Goal: Find specific page/section: Find specific page/section

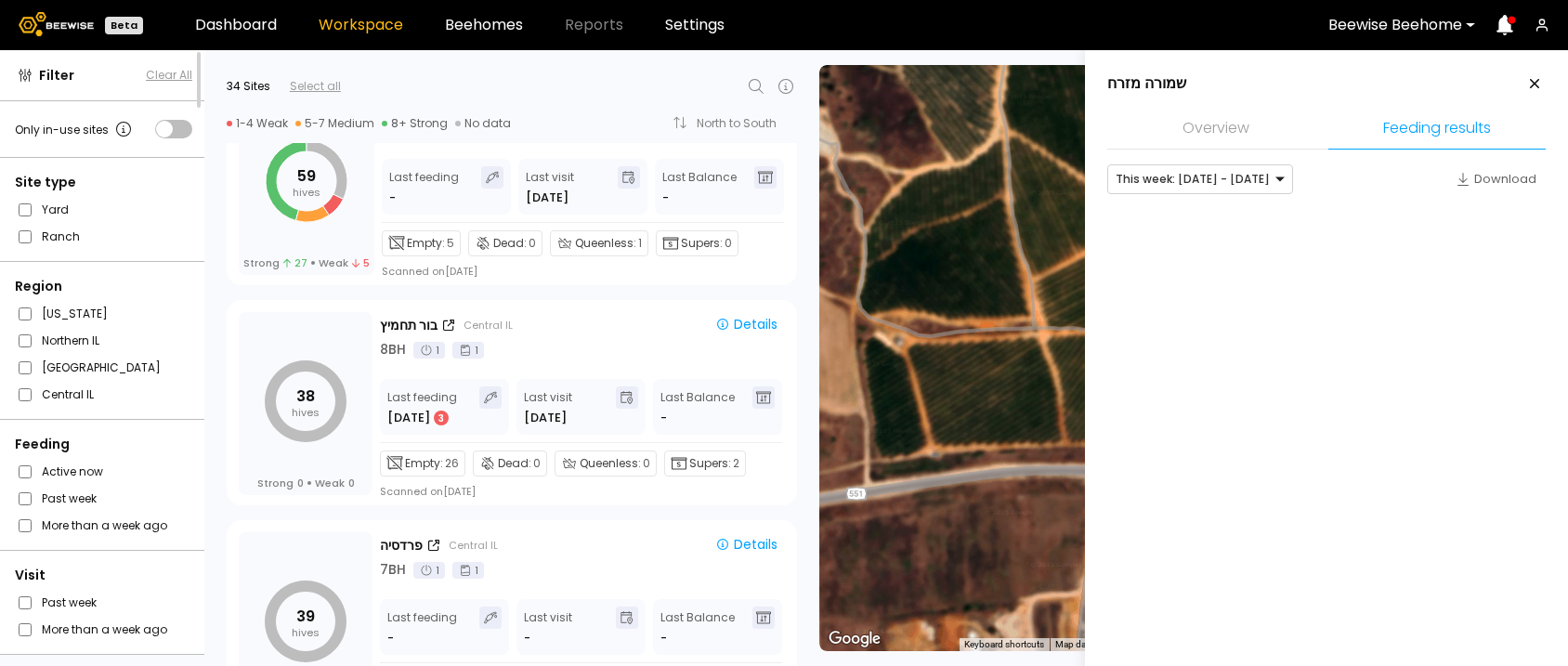
scroll to position [1649, 0]
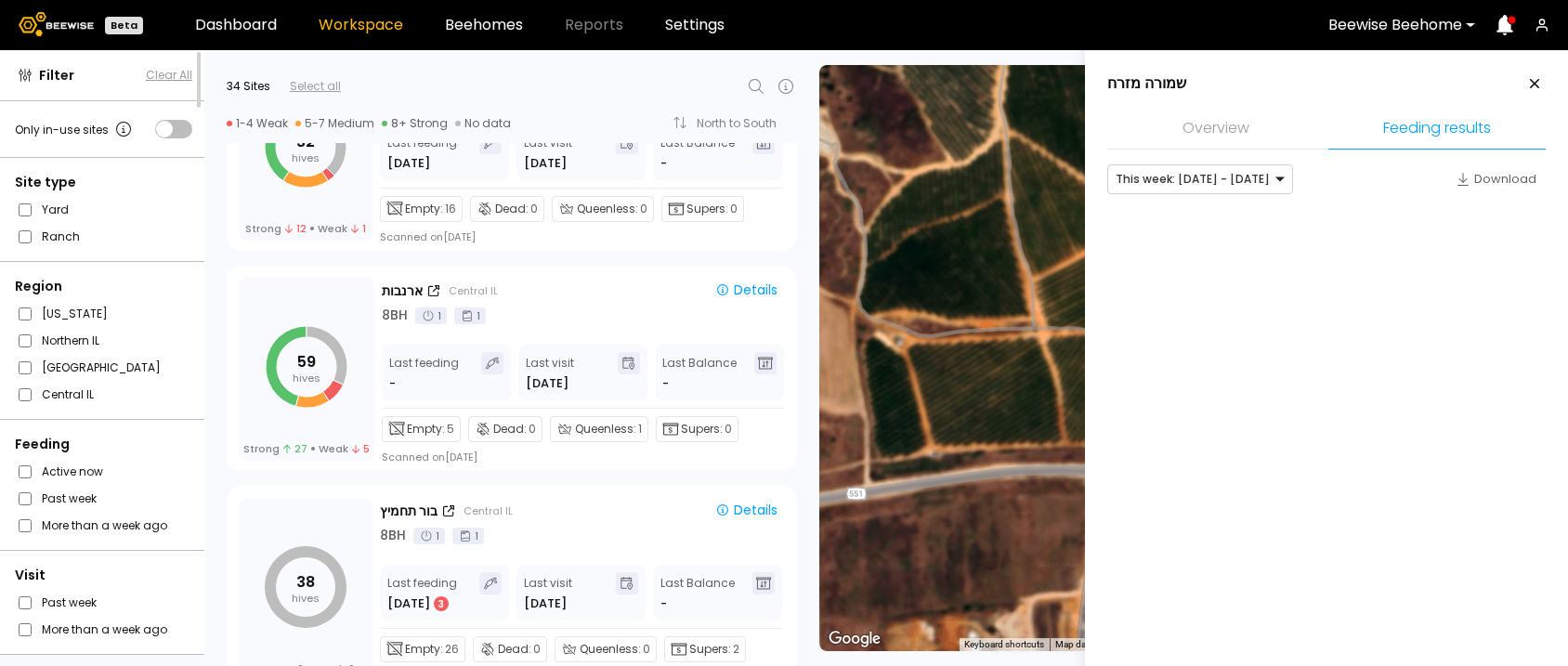
click at [747, 82] on icon at bounding box center [756, 86] width 22 height 22
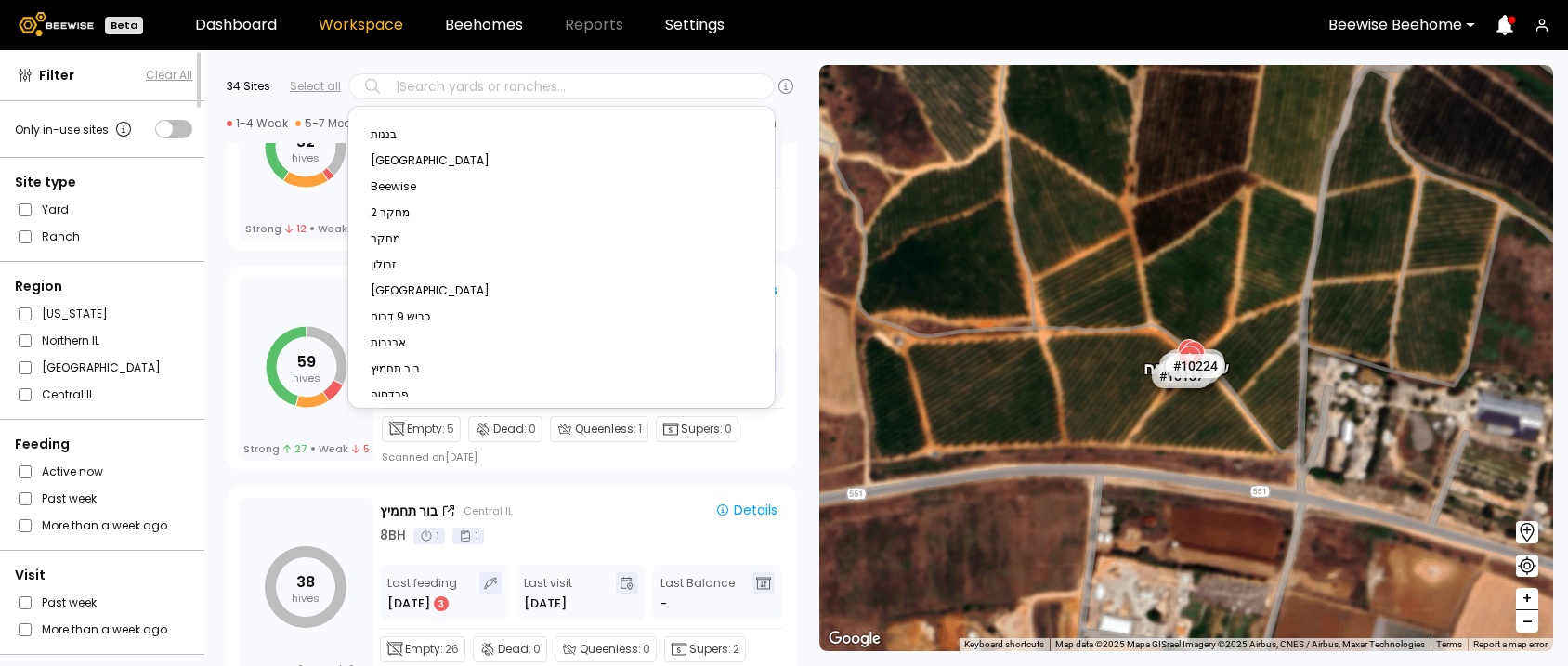
type input "*"
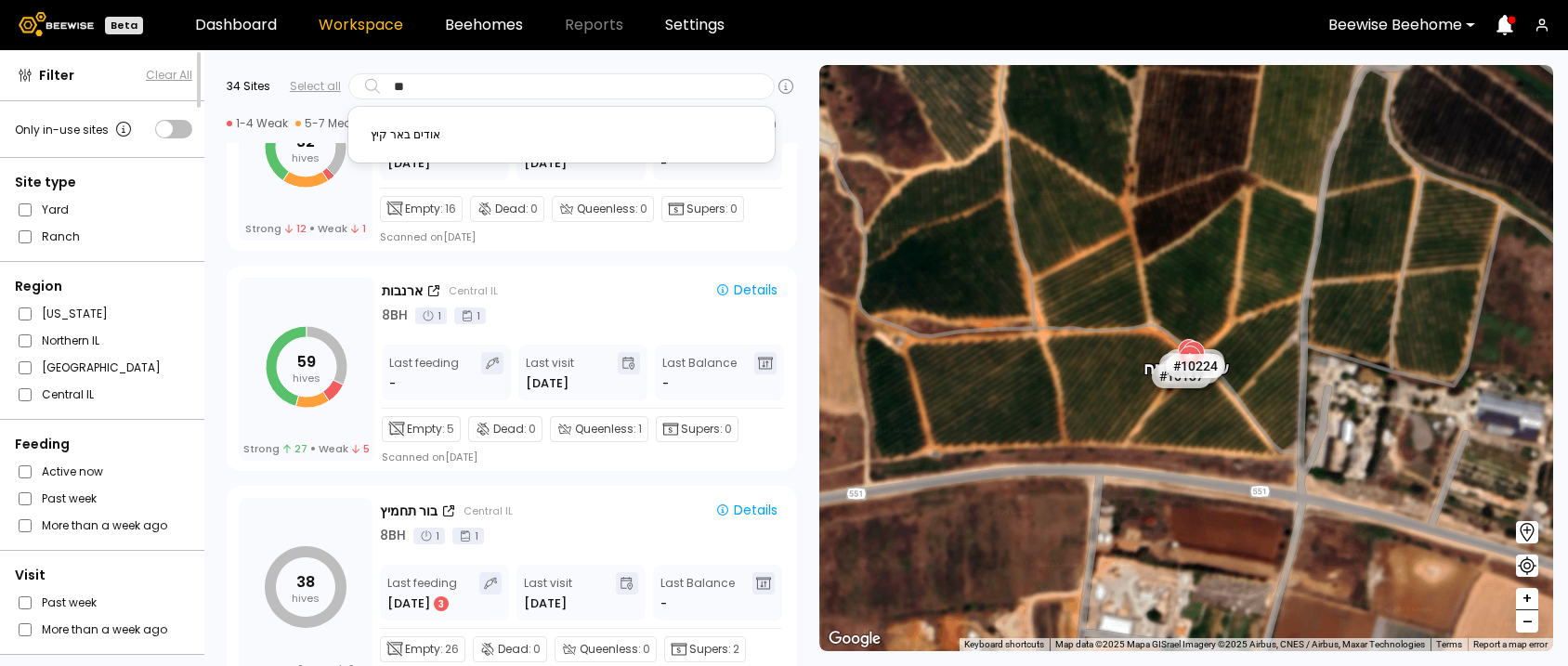
type input "***"
click at [455, 138] on div "אודים באר קיץ" at bounding box center [561, 135] width 382 height 11
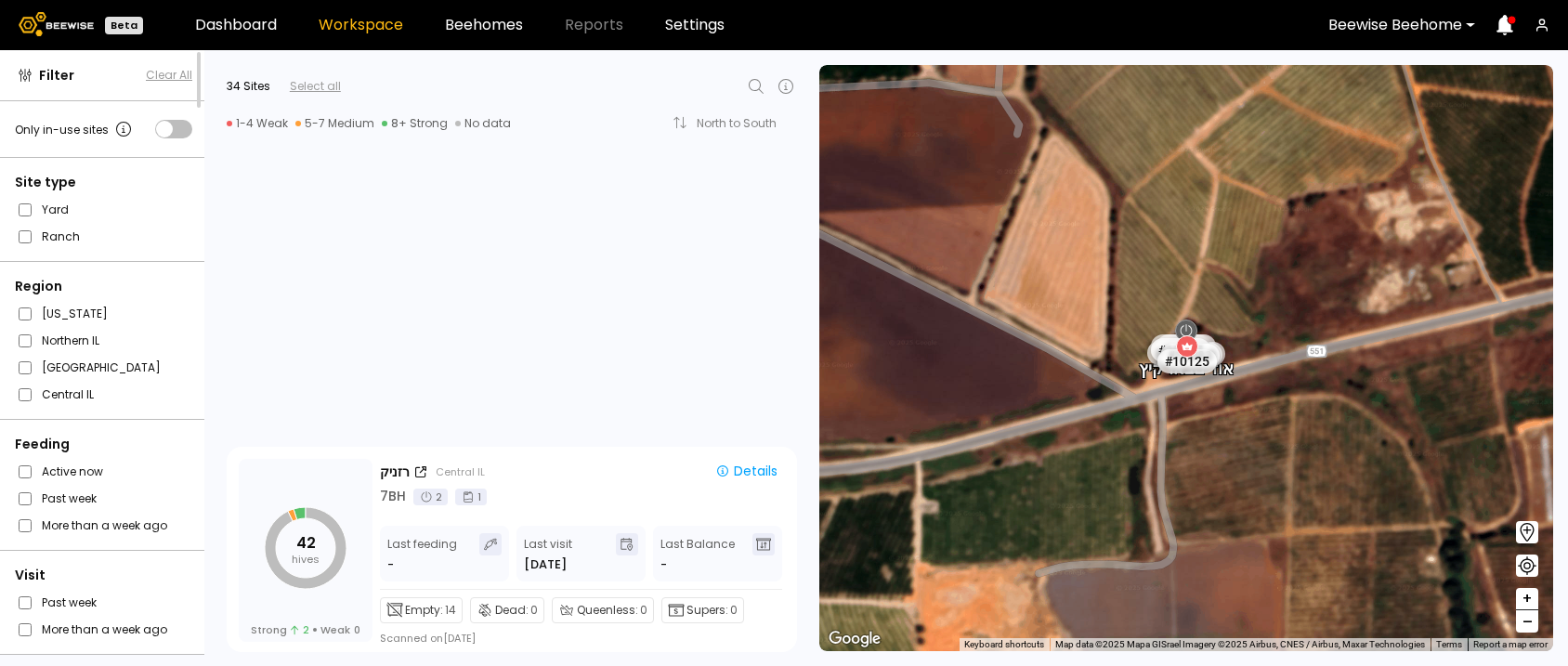
scroll to position [5128, 0]
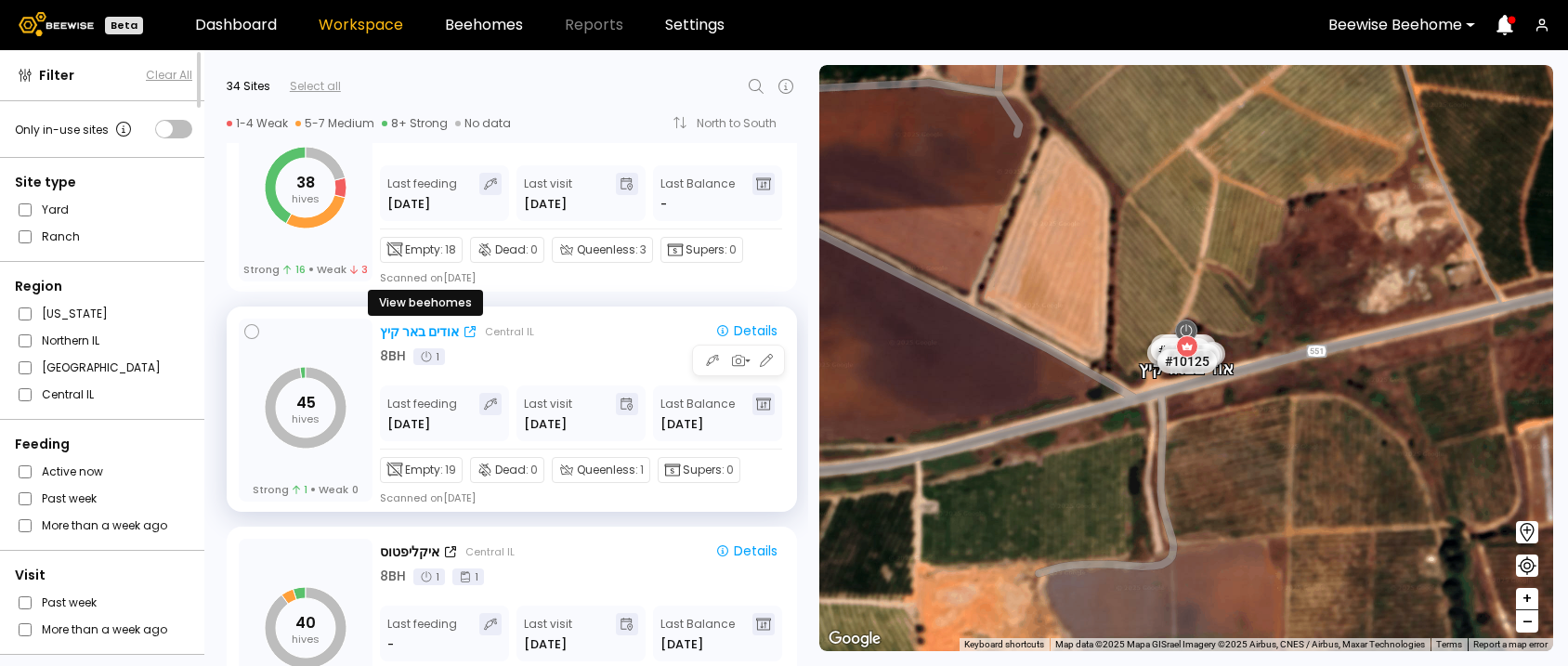
click at [403, 330] on div "אודים באר קיץ" at bounding box center [419, 332] width 79 height 19
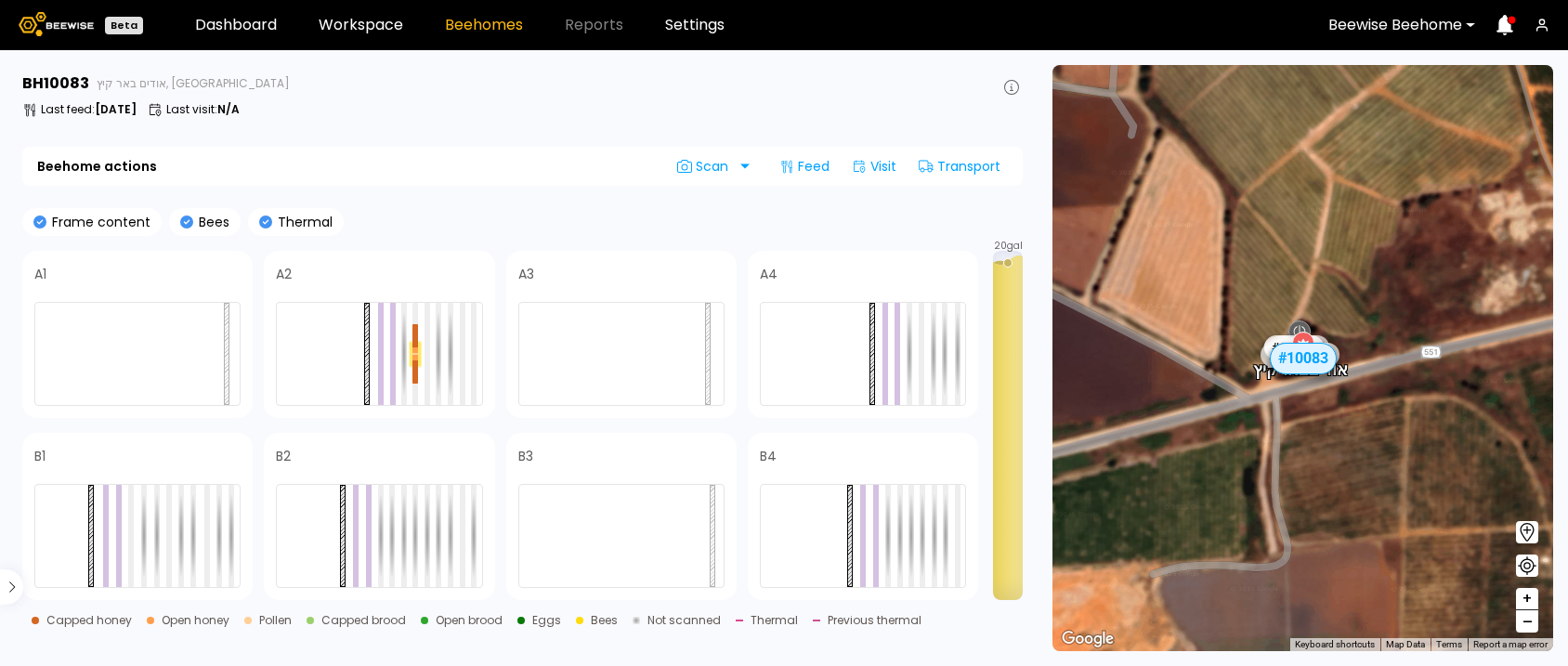
scroll to position [314, 0]
click at [227, 20] on link "Dashboard" at bounding box center [236, 26] width 82 height 15
